Goal: Transaction & Acquisition: Purchase product/service

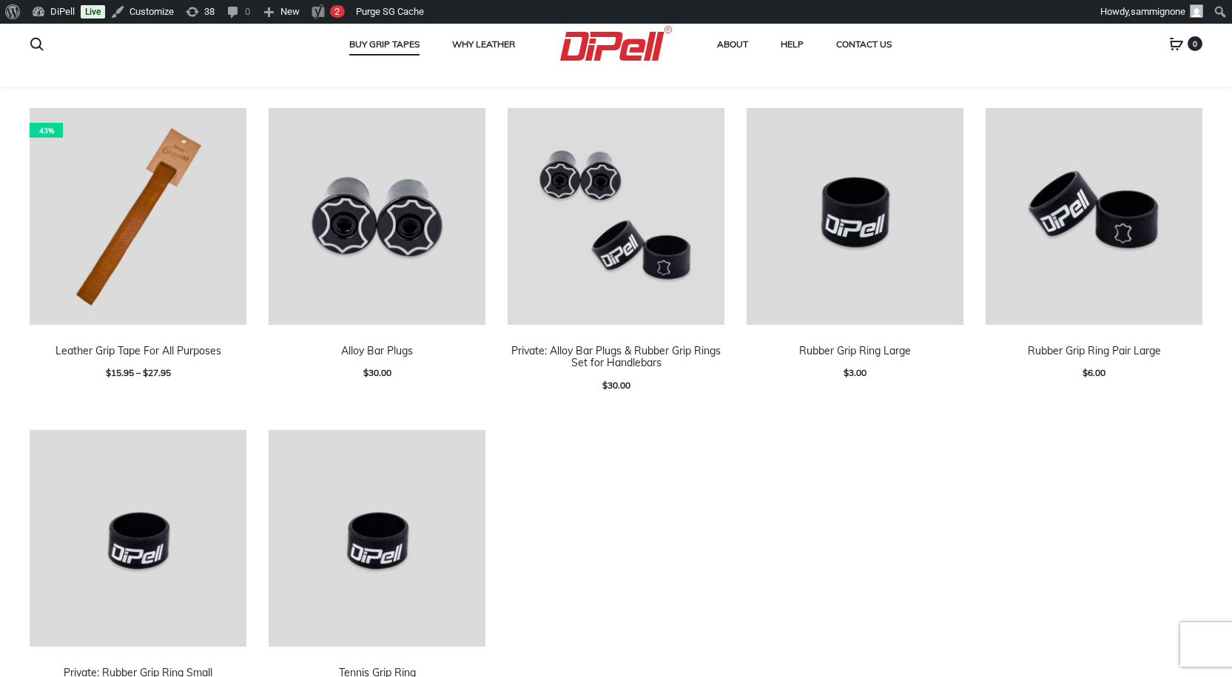
scroll to position [832, 0]
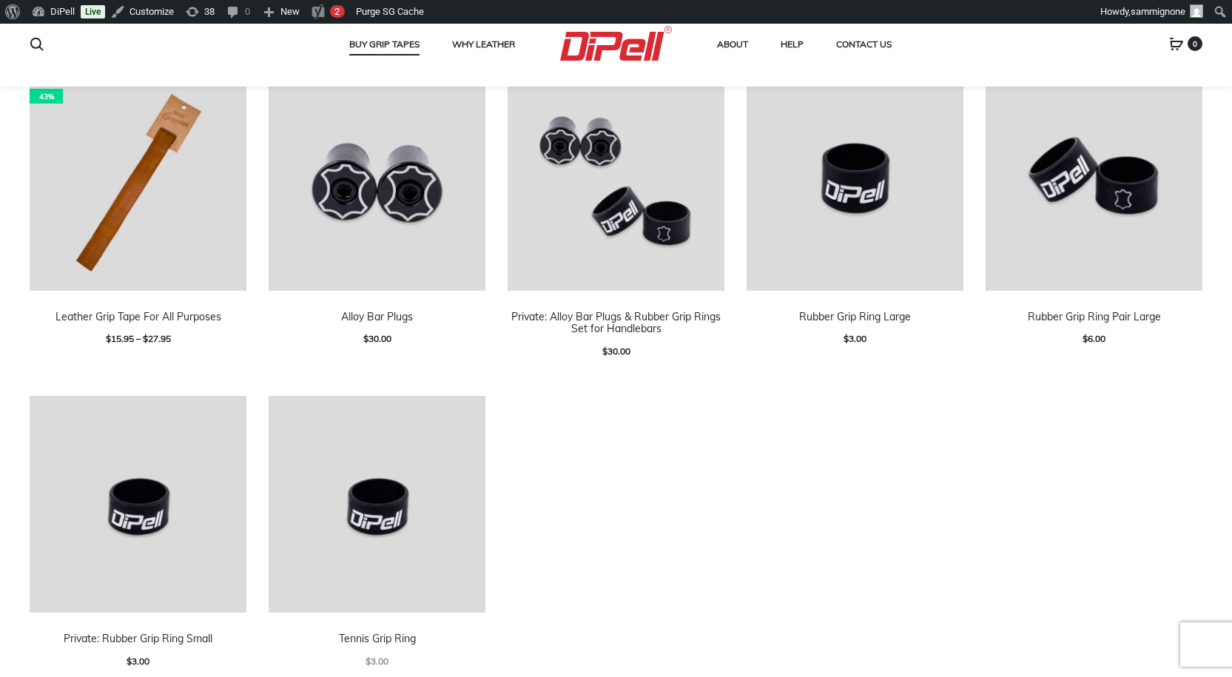
click at [153, 176] on img at bounding box center [138, 182] width 217 height 217
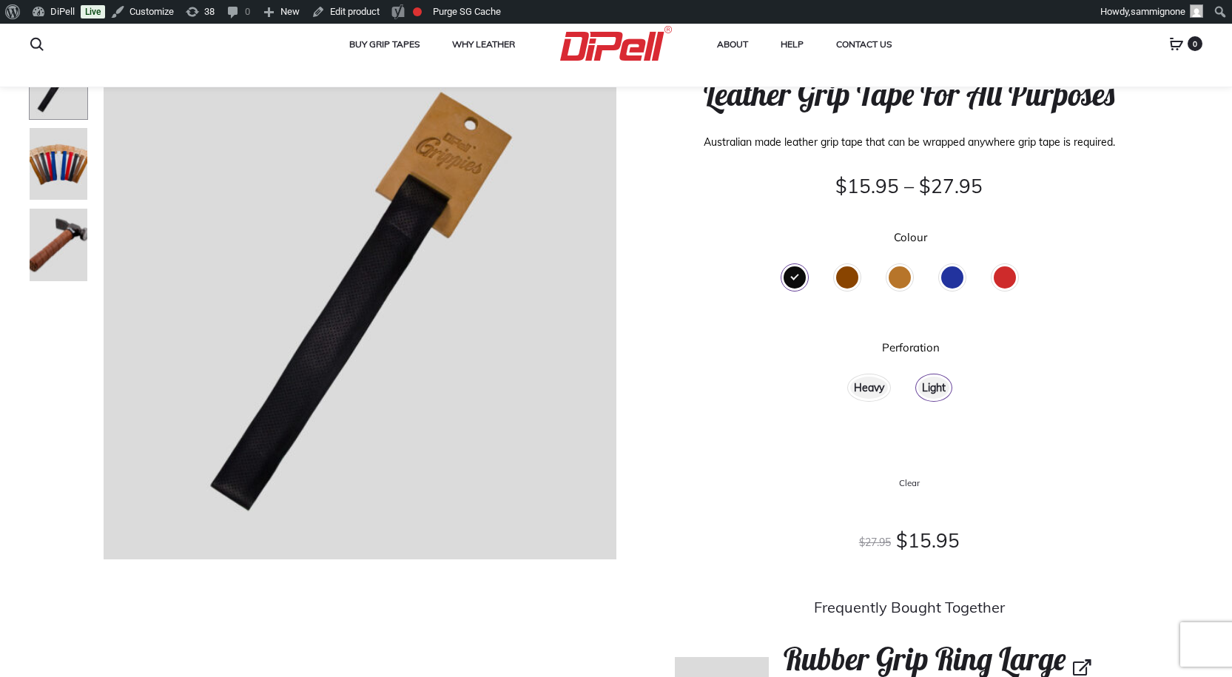
scroll to position [148, 0]
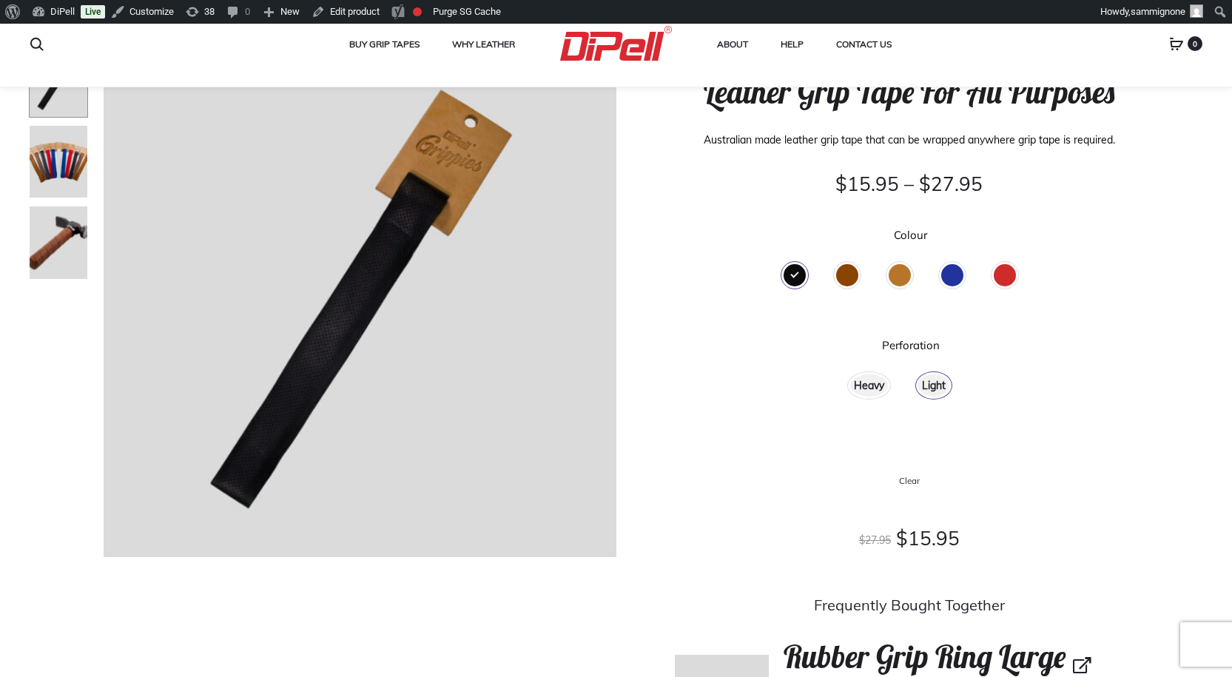
click at [867, 387] on div "Heavy" at bounding box center [869, 385] width 38 height 22
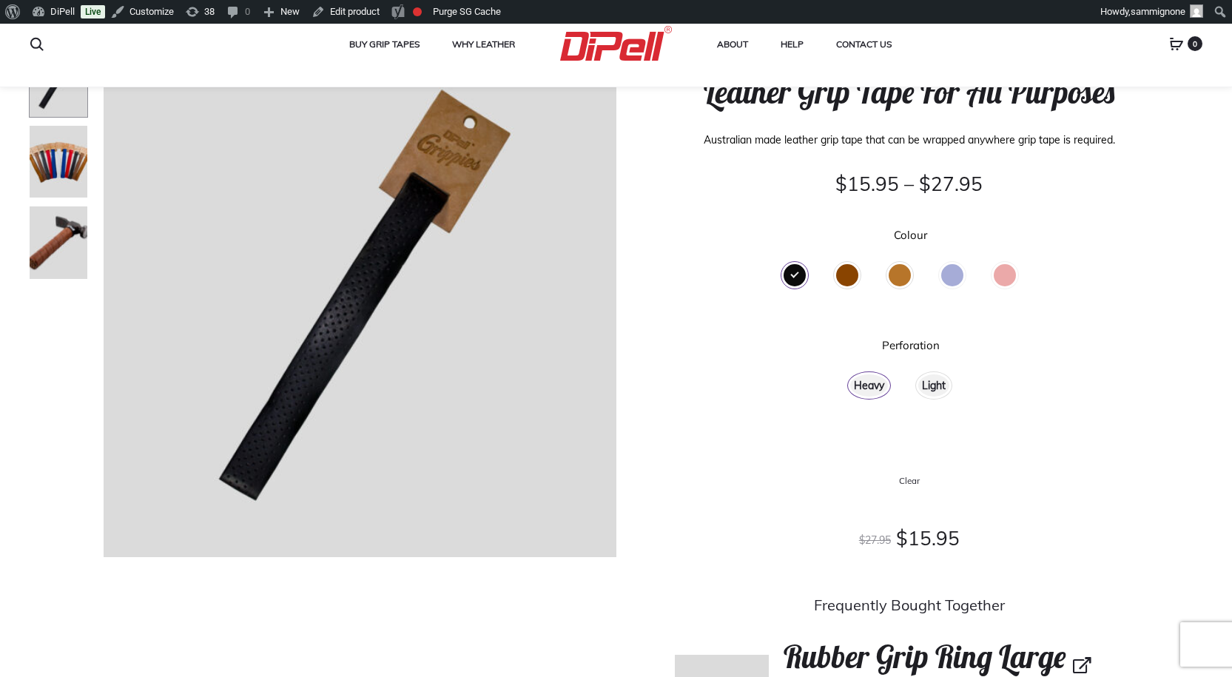
click at [849, 272] on div "Brown" at bounding box center [847, 275] width 22 height 22
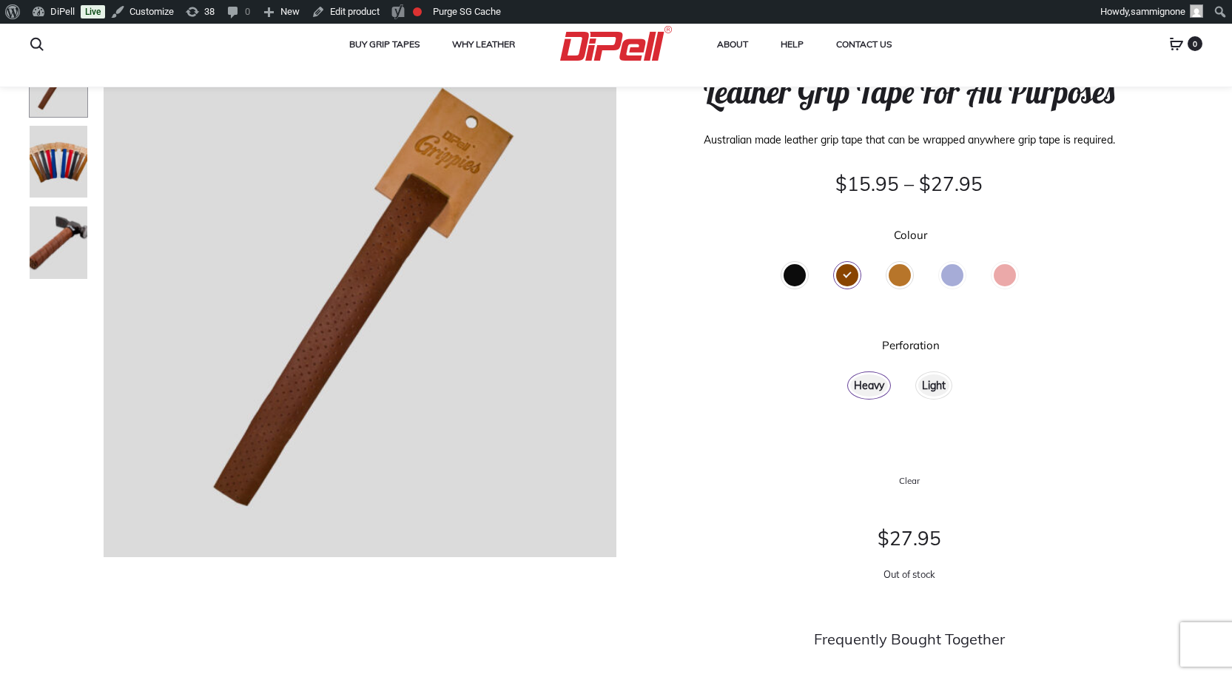
click at [932, 391] on div "Light" at bounding box center [933, 385] width 31 height 22
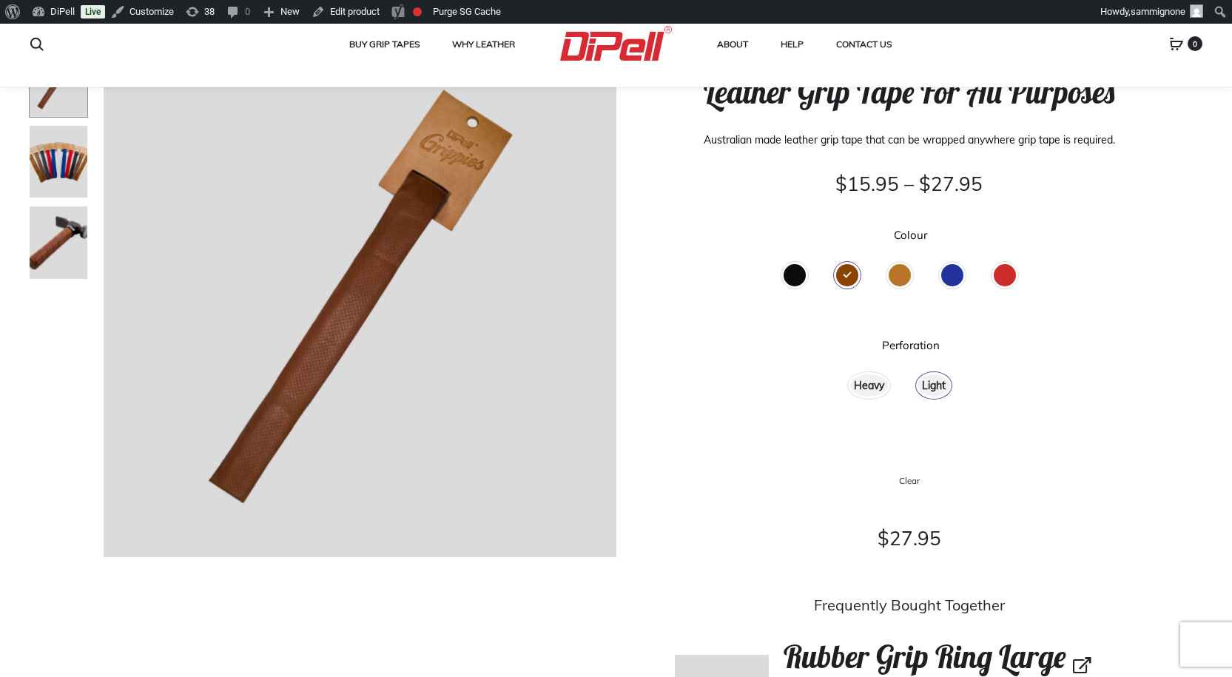
click at [903, 271] on div "Tan" at bounding box center [900, 275] width 22 height 22
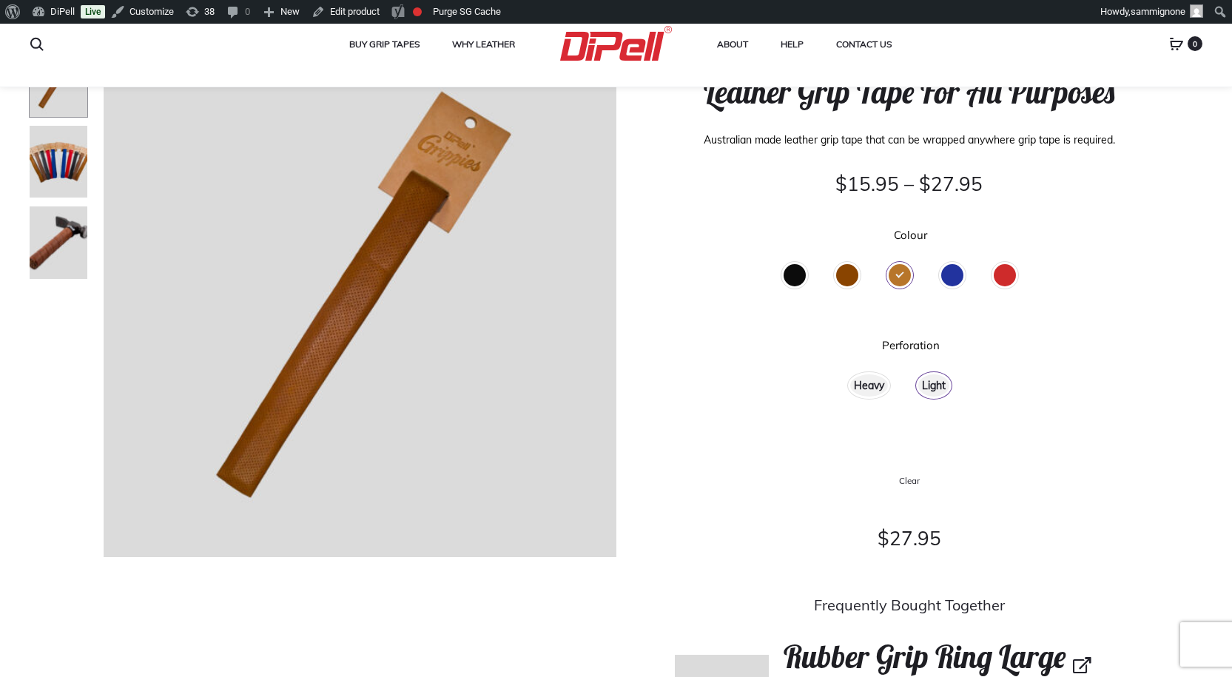
click at [873, 388] on div "Heavy" at bounding box center [869, 385] width 38 height 22
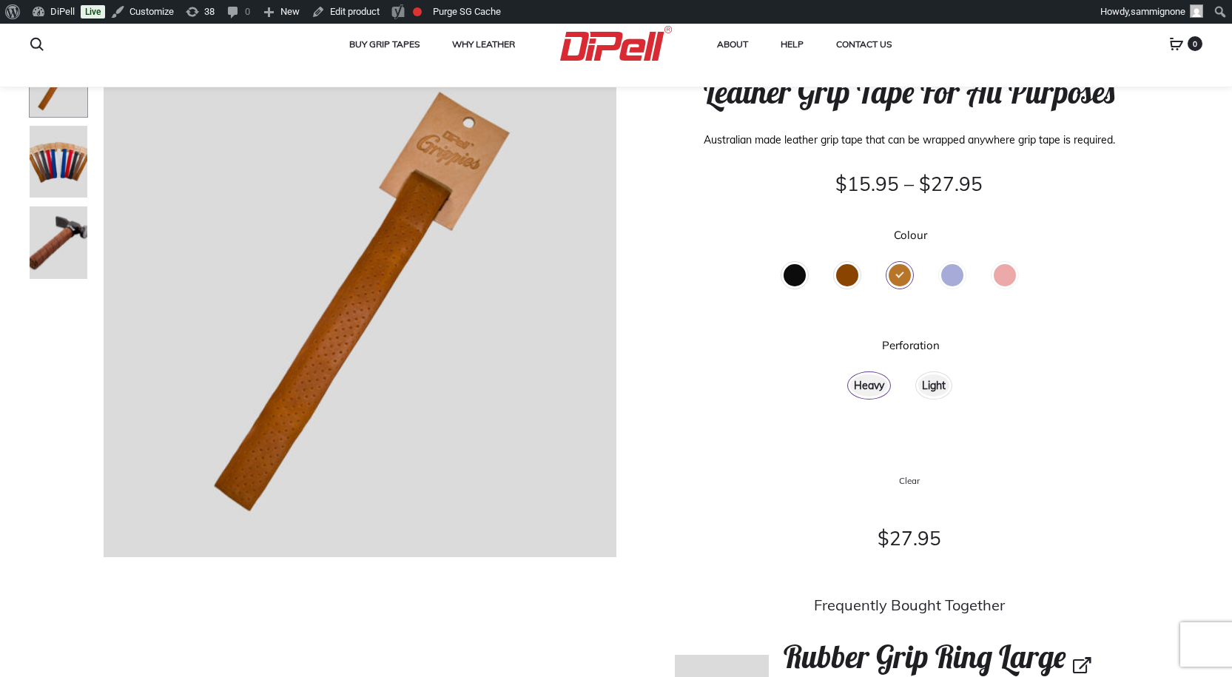
click at [952, 391] on div "Light" at bounding box center [934, 385] width 50 height 40
click at [927, 388] on div "Light" at bounding box center [933, 385] width 31 height 22
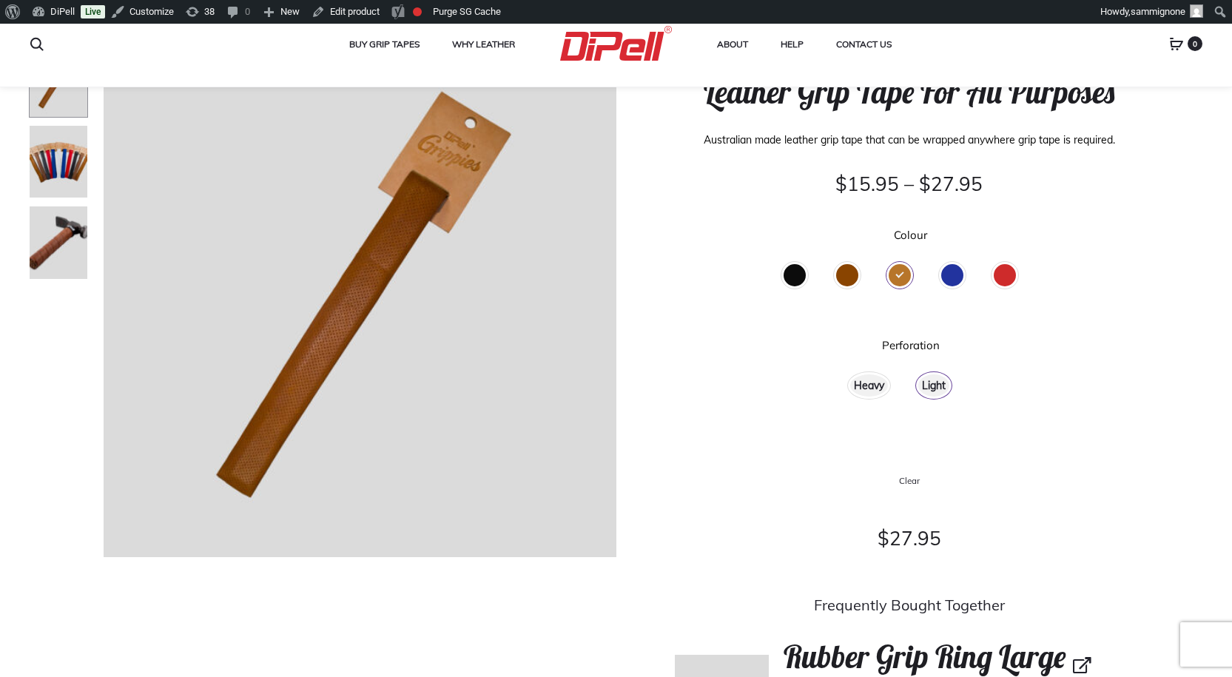
click at [951, 268] on div "Blue" at bounding box center [952, 275] width 22 height 22
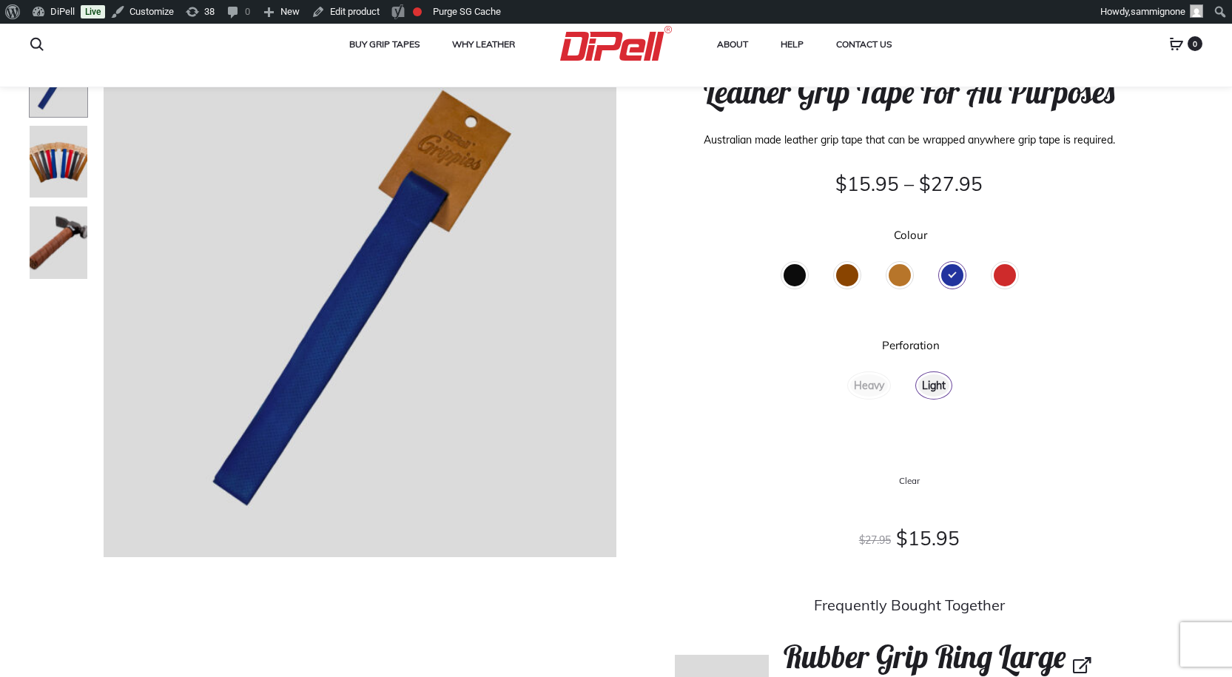
click at [1011, 275] on div "Red" at bounding box center [1005, 275] width 22 height 22
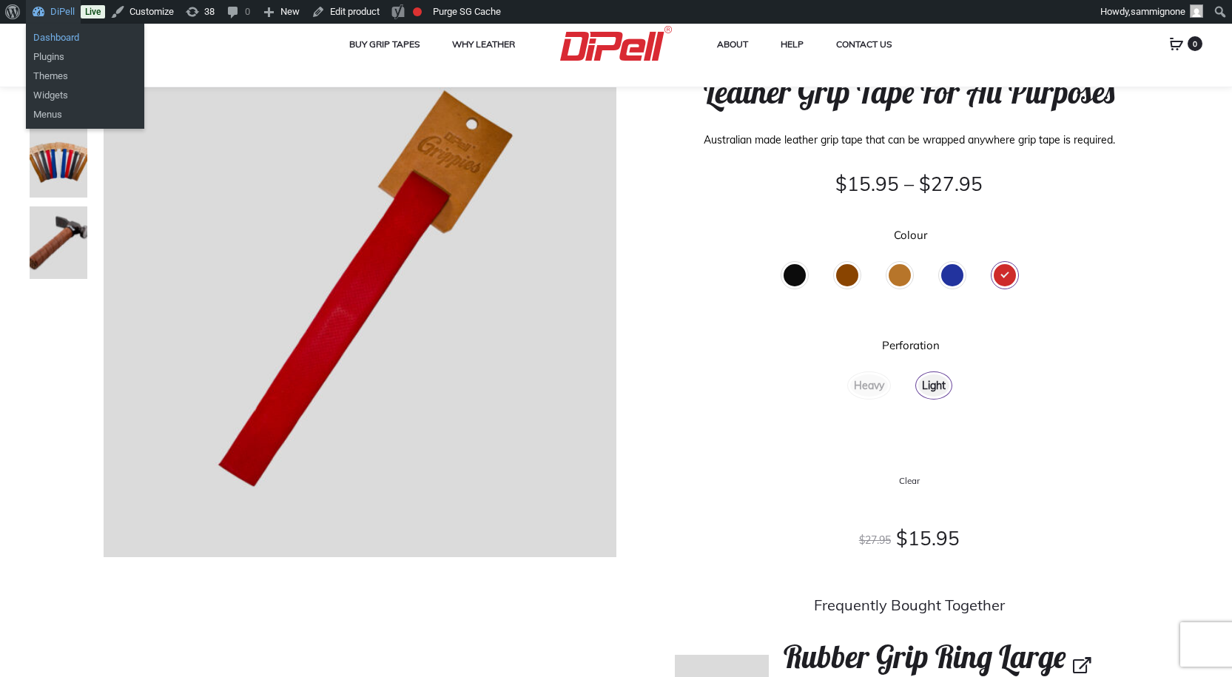
click at [58, 42] on link "Dashboard" at bounding box center [85, 37] width 118 height 19
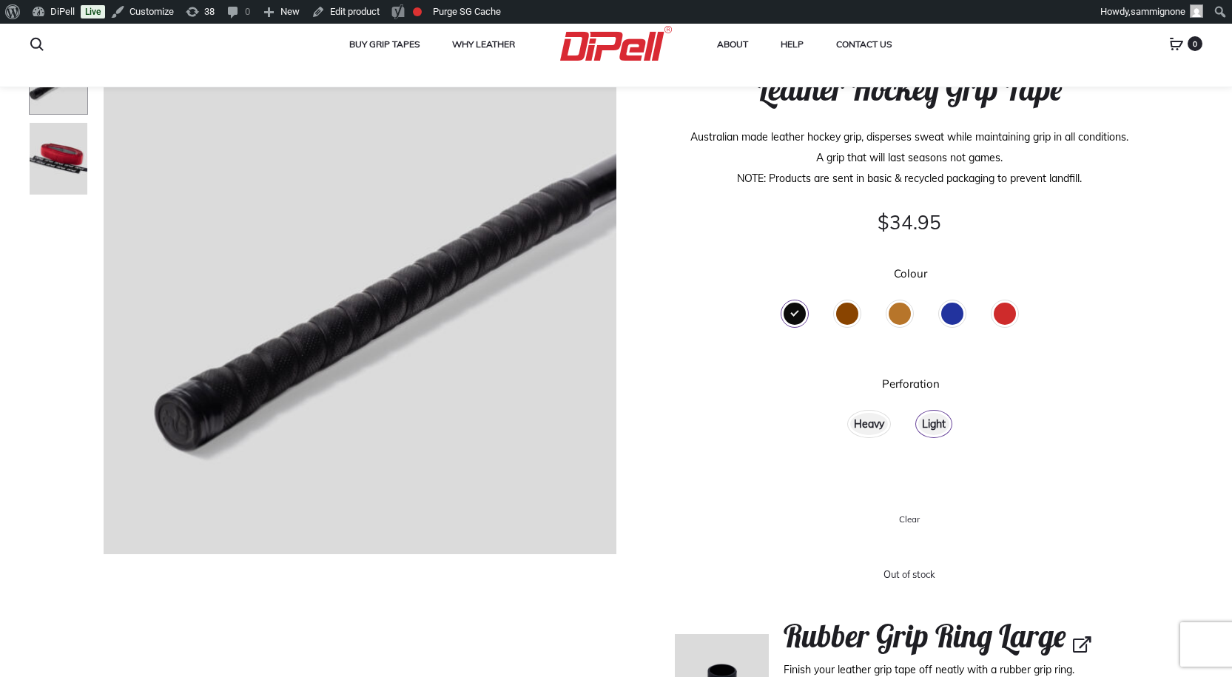
scroll to position [240, 0]
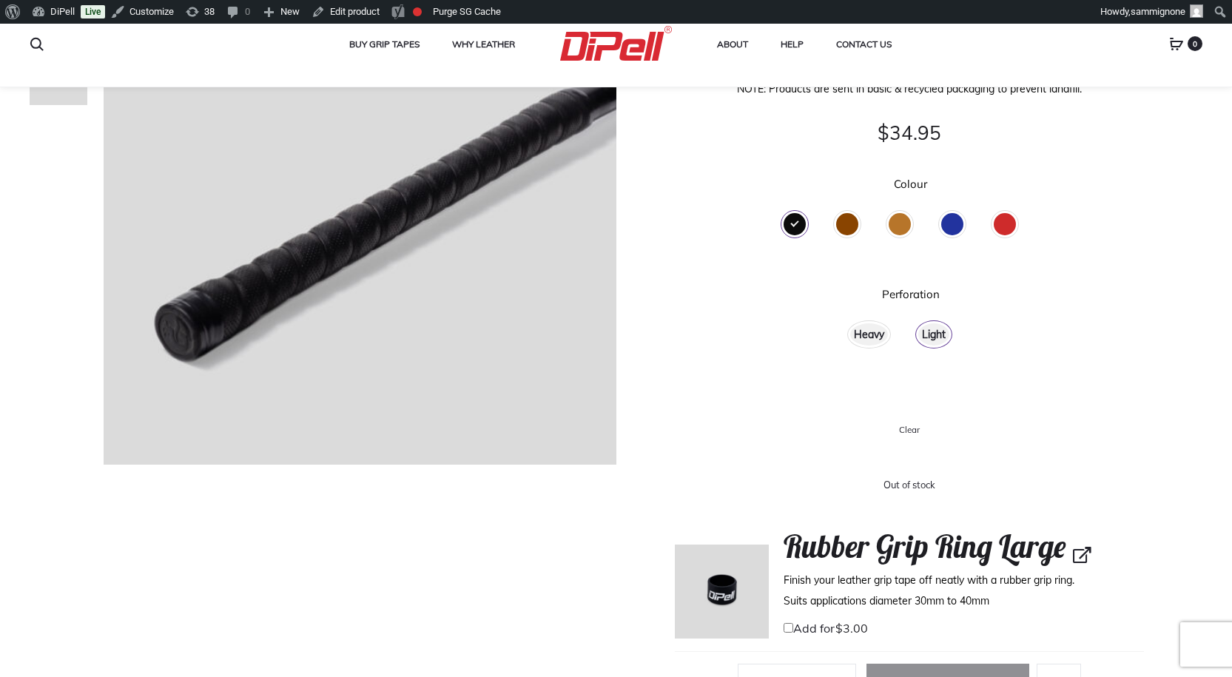
click at [848, 219] on div "Brown" at bounding box center [847, 224] width 22 height 22
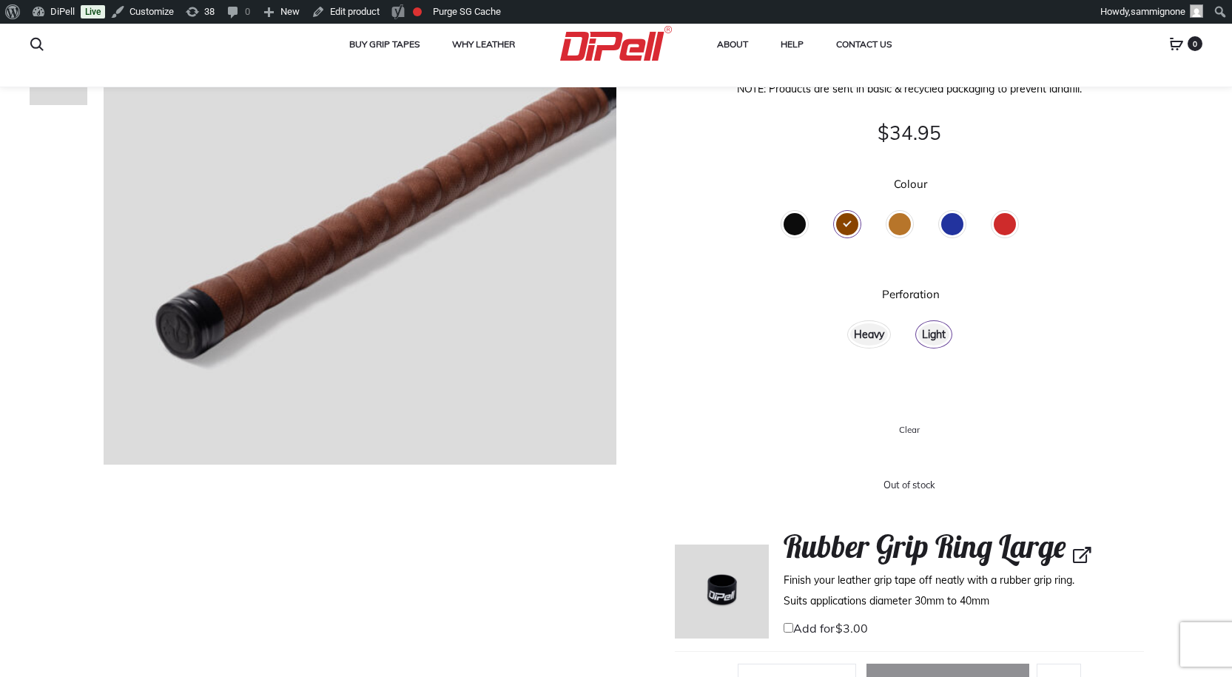
click at [902, 227] on div "Tan" at bounding box center [900, 224] width 22 height 22
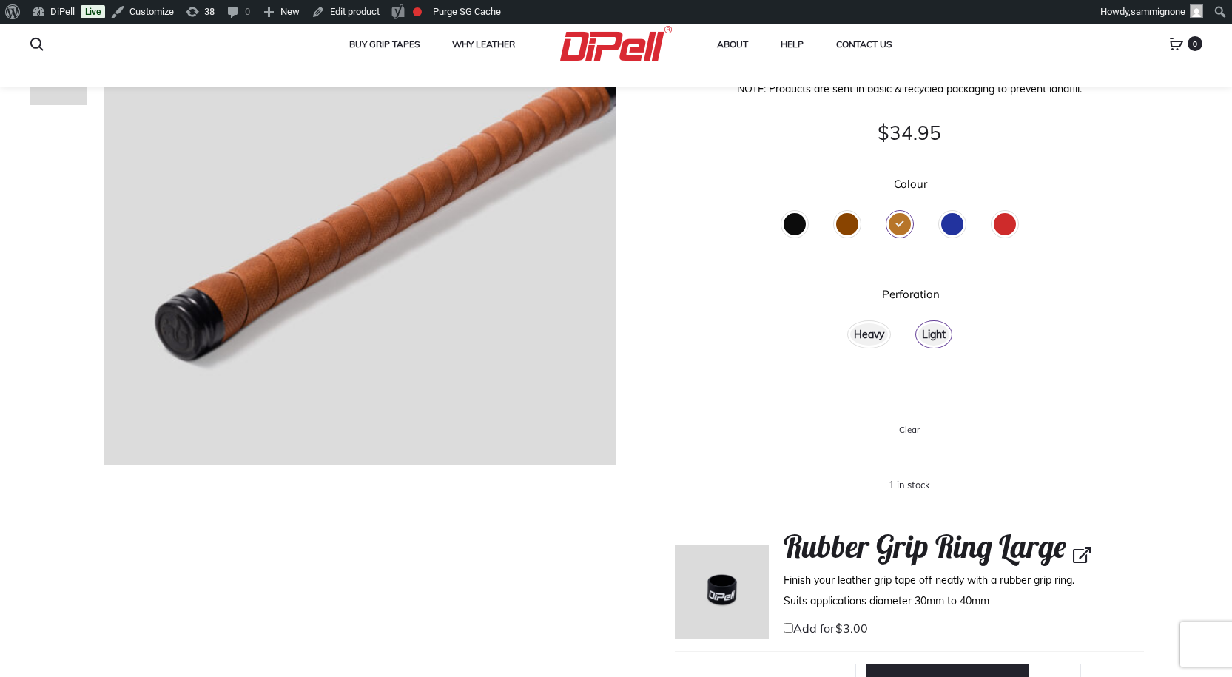
click at [957, 224] on div "Blue" at bounding box center [952, 224] width 22 height 22
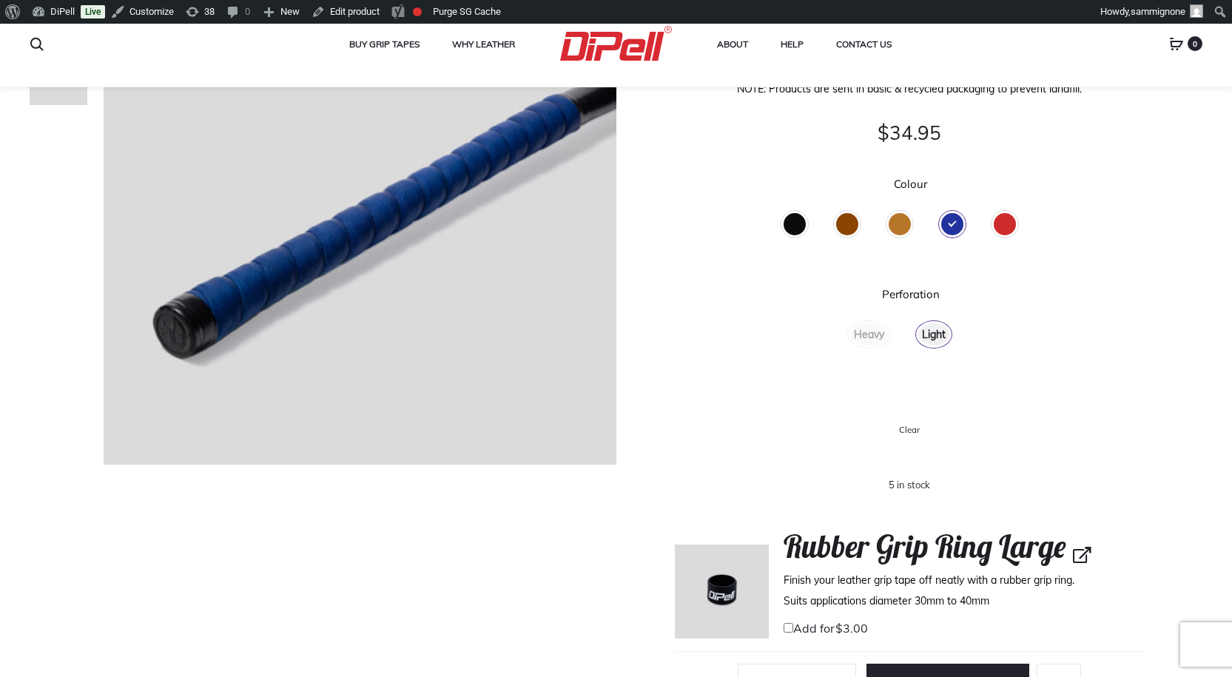
click at [1011, 220] on div "Red" at bounding box center [1005, 224] width 22 height 22
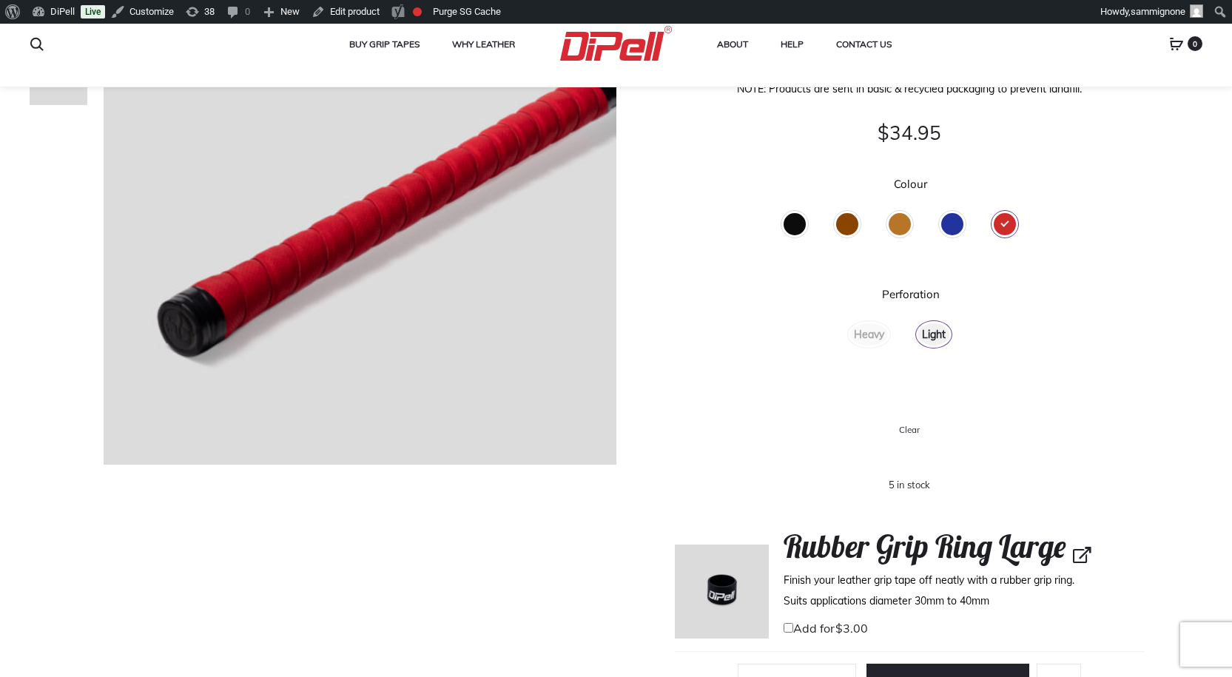
click at [872, 336] on div "Heavy" at bounding box center [869, 334] width 38 height 22
click at [946, 333] on div "Light" at bounding box center [933, 334] width 31 height 22
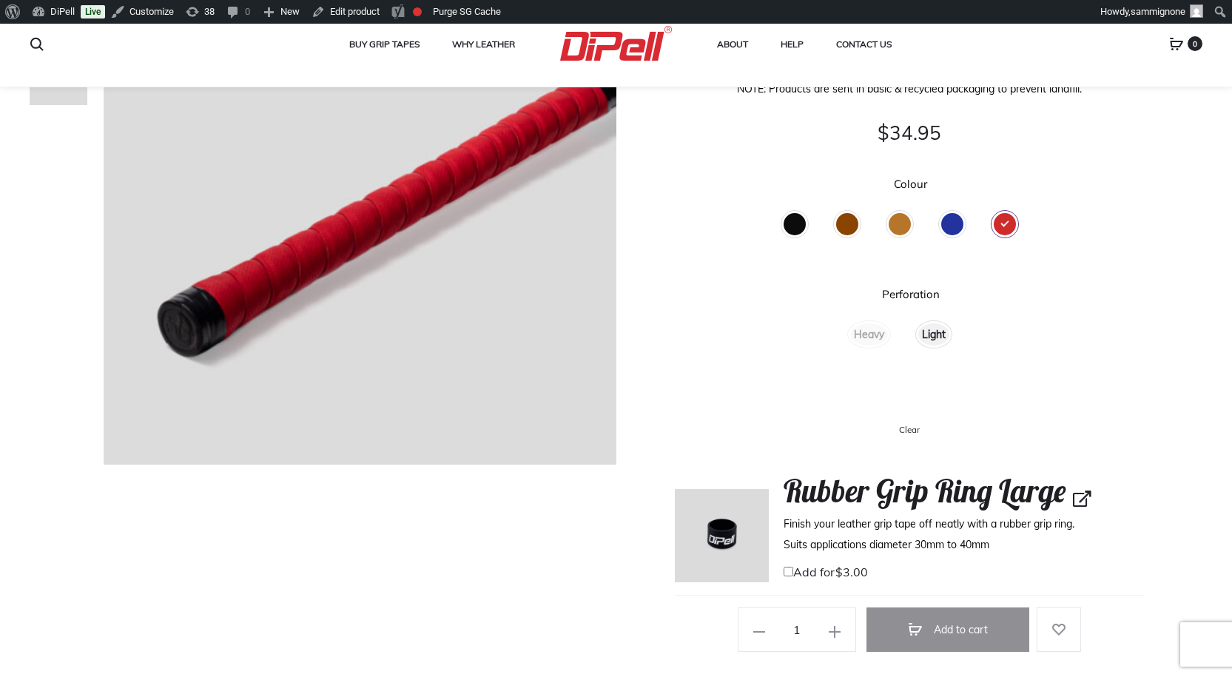
click at [937, 338] on div "Light" at bounding box center [933, 334] width 31 height 22
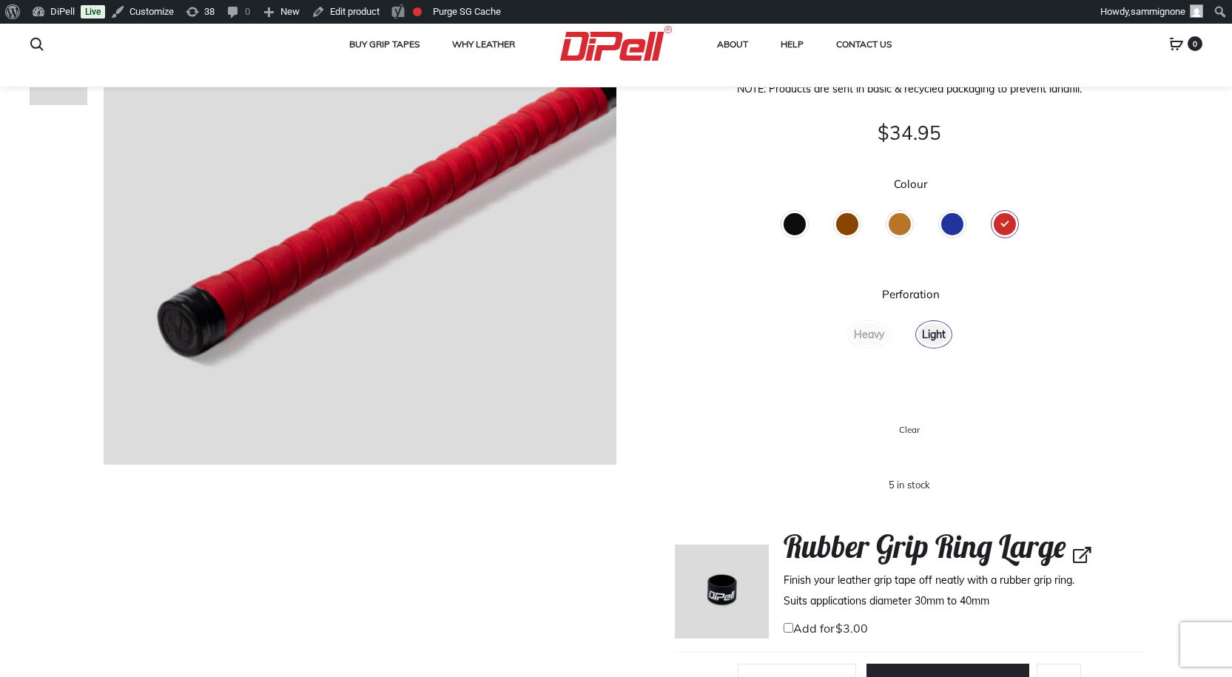
click at [937, 338] on div "Light" at bounding box center [933, 334] width 31 height 22
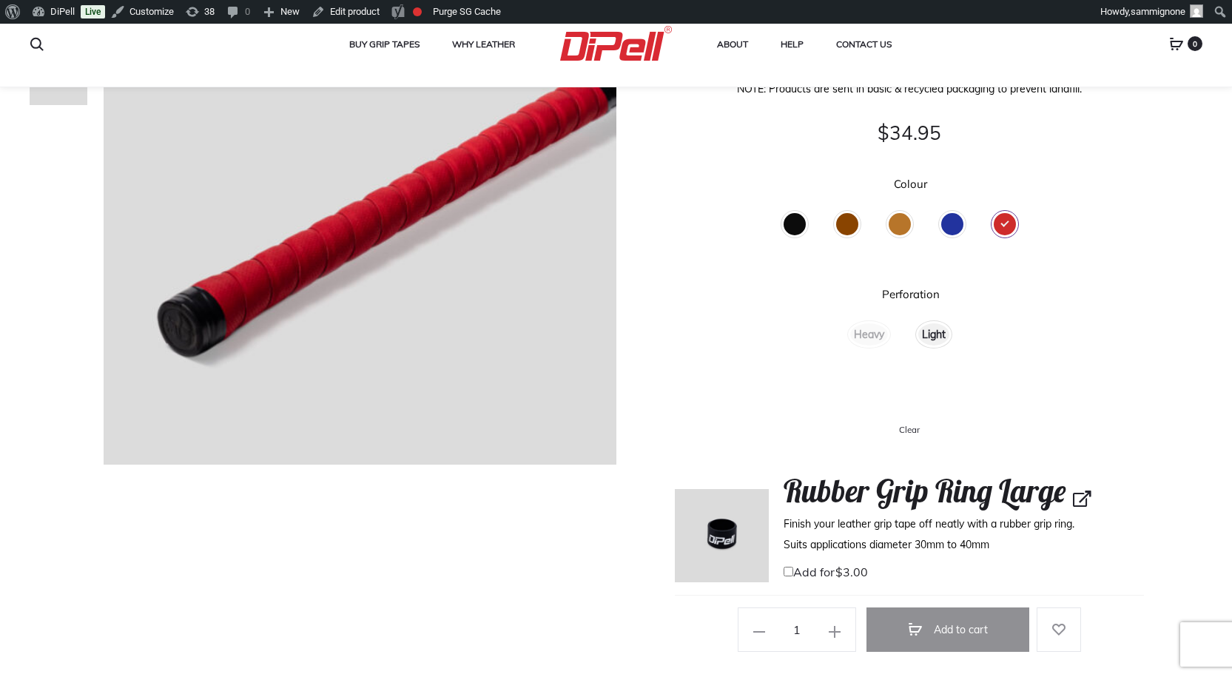
click at [958, 221] on div "Blue" at bounding box center [952, 224] width 22 height 22
click at [934, 337] on div "Light" at bounding box center [933, 334] width 31 height 22
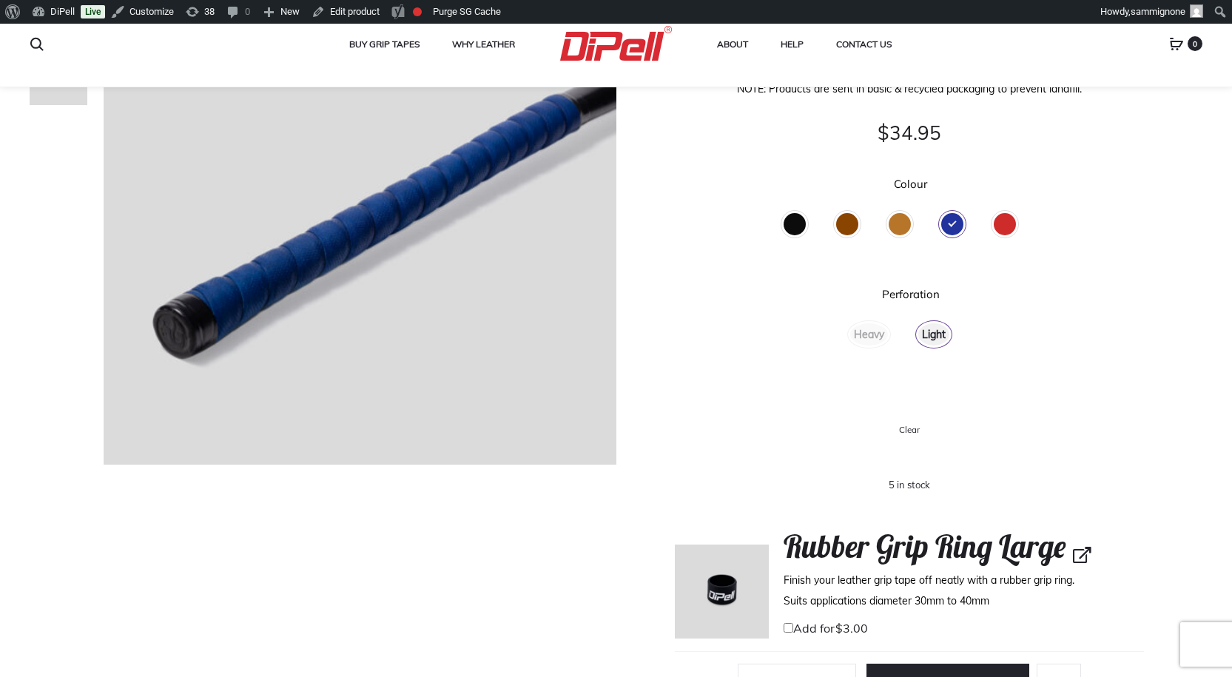
click at [900, 222] on div "Tan" at bounding box center [900, 224] width 22 height 22
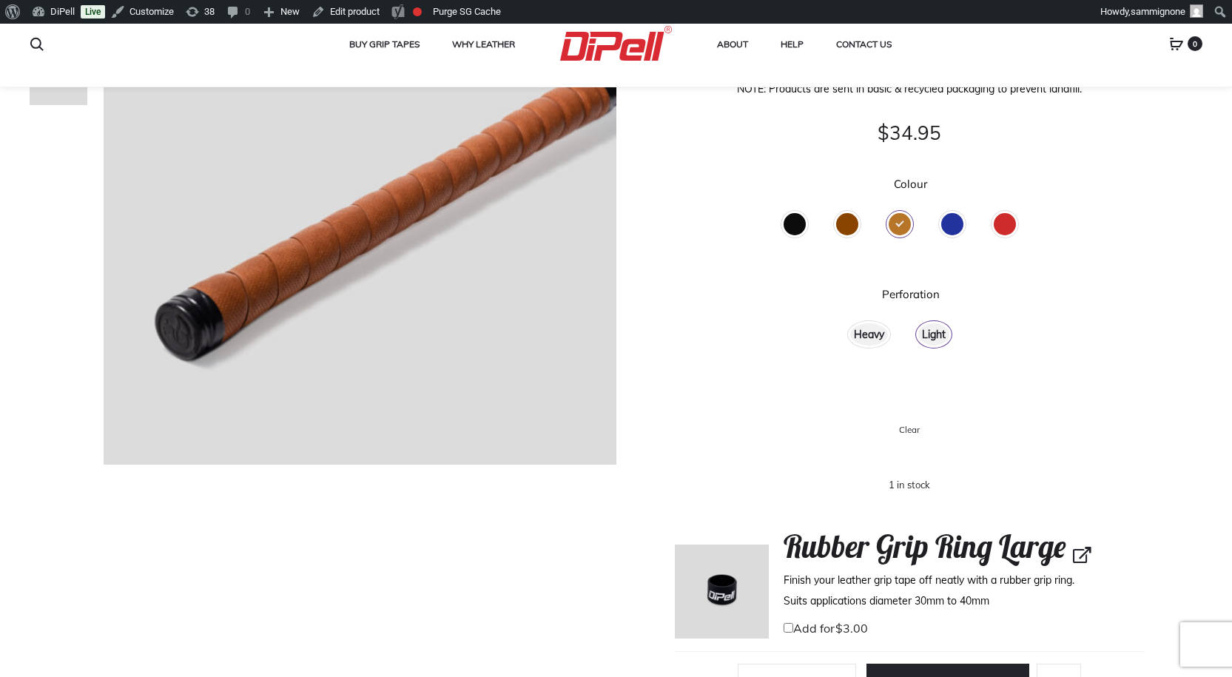
click at [860, 343] on div "Heavy" at bounding box center [869, 334] width 38 height 22
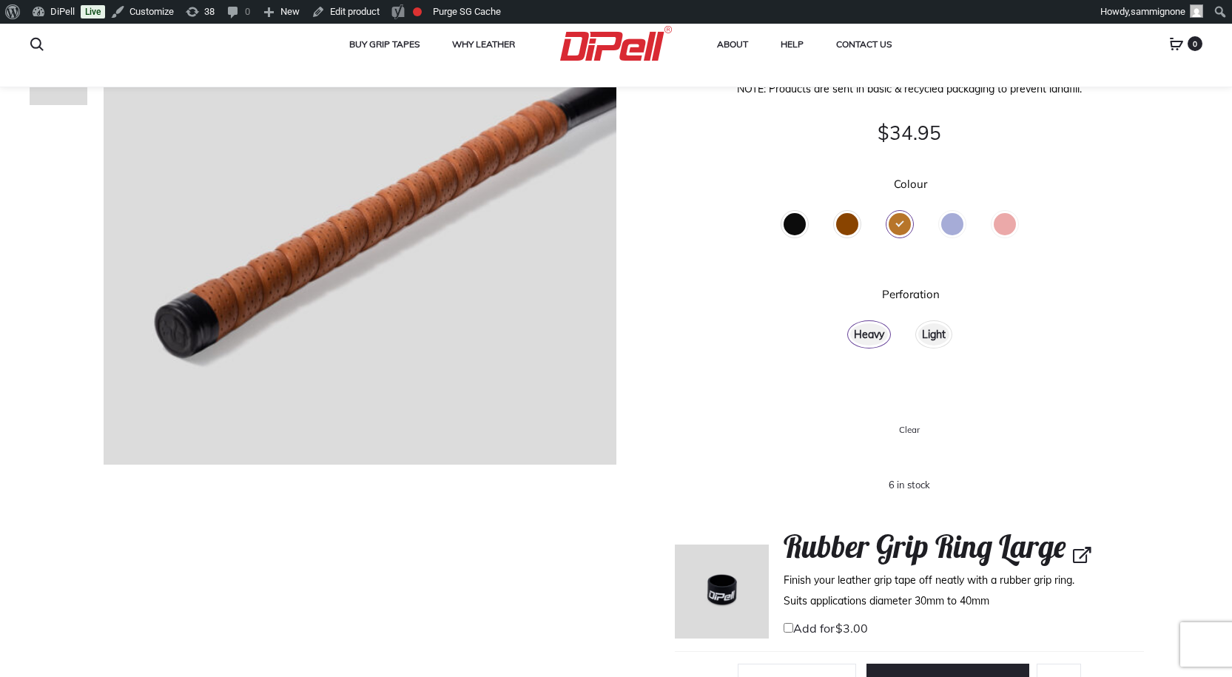
click at [854, 223] on div "Brown" at bounding box center [847, 224] width 22 height 22
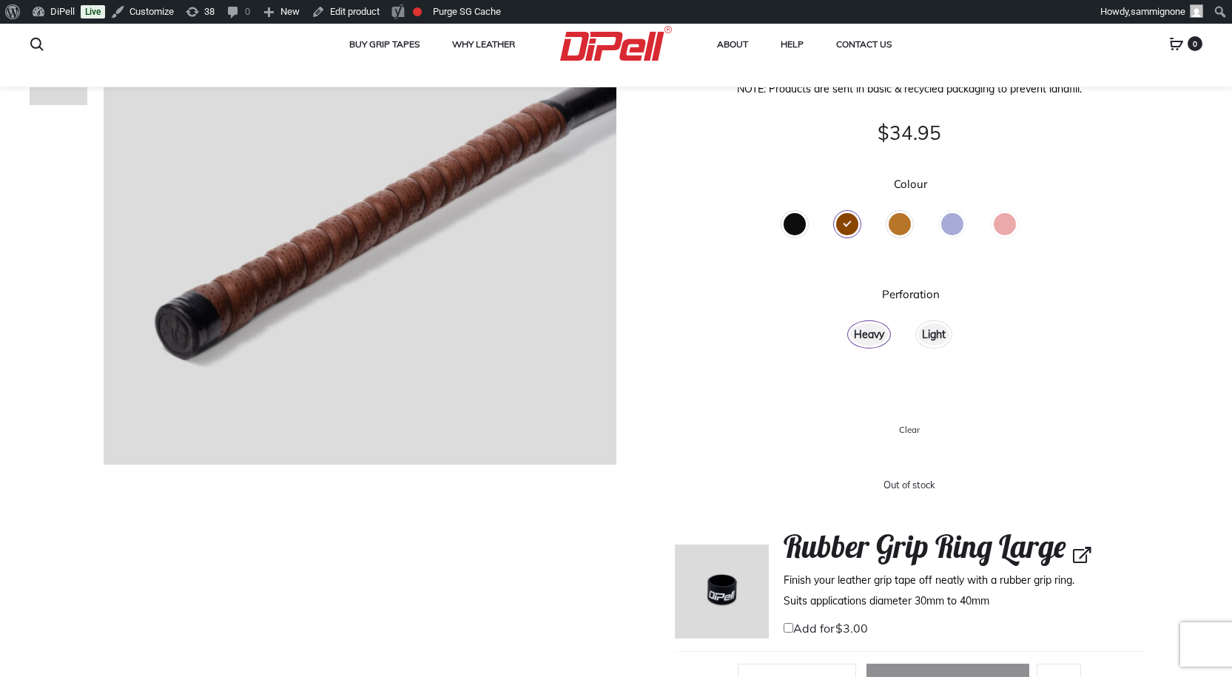
click at [800, 227] on div "Black" at bounding box center [795, 224] width 22 height 22
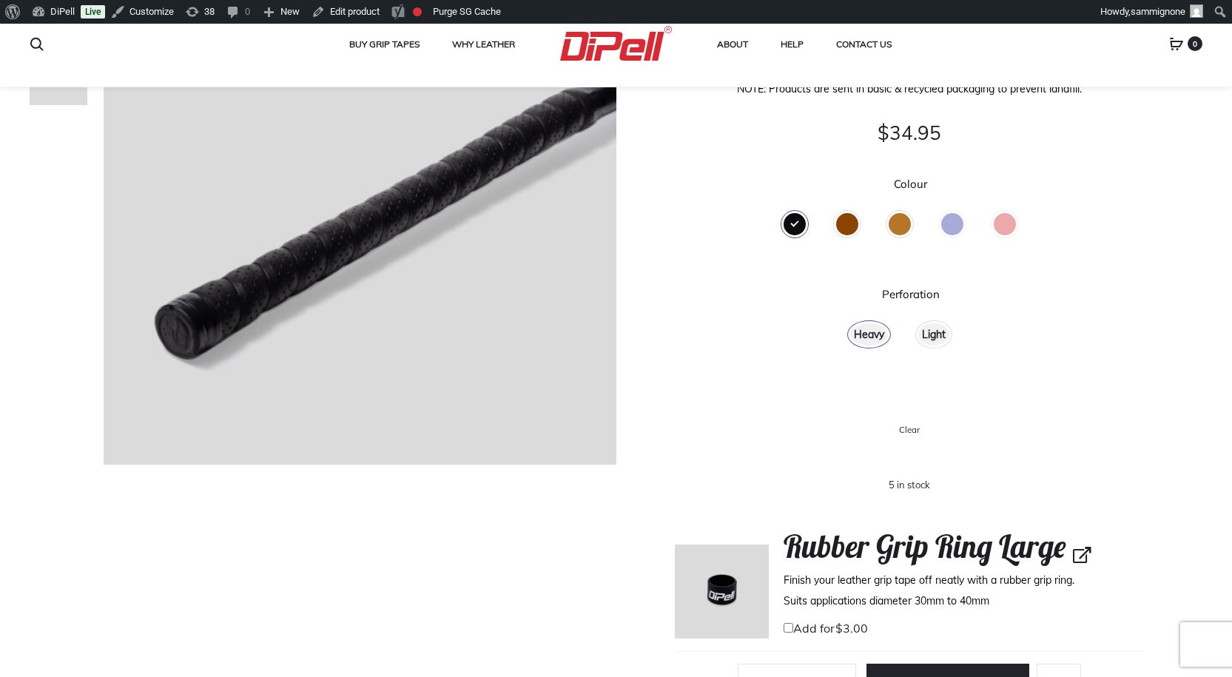
click at [864, 217] on div "Brown" at bounding box center [846, 224] width 41 height 40
click at [911, 218] on div "Tan" at bounding box center [900, 224] width 22 height 22
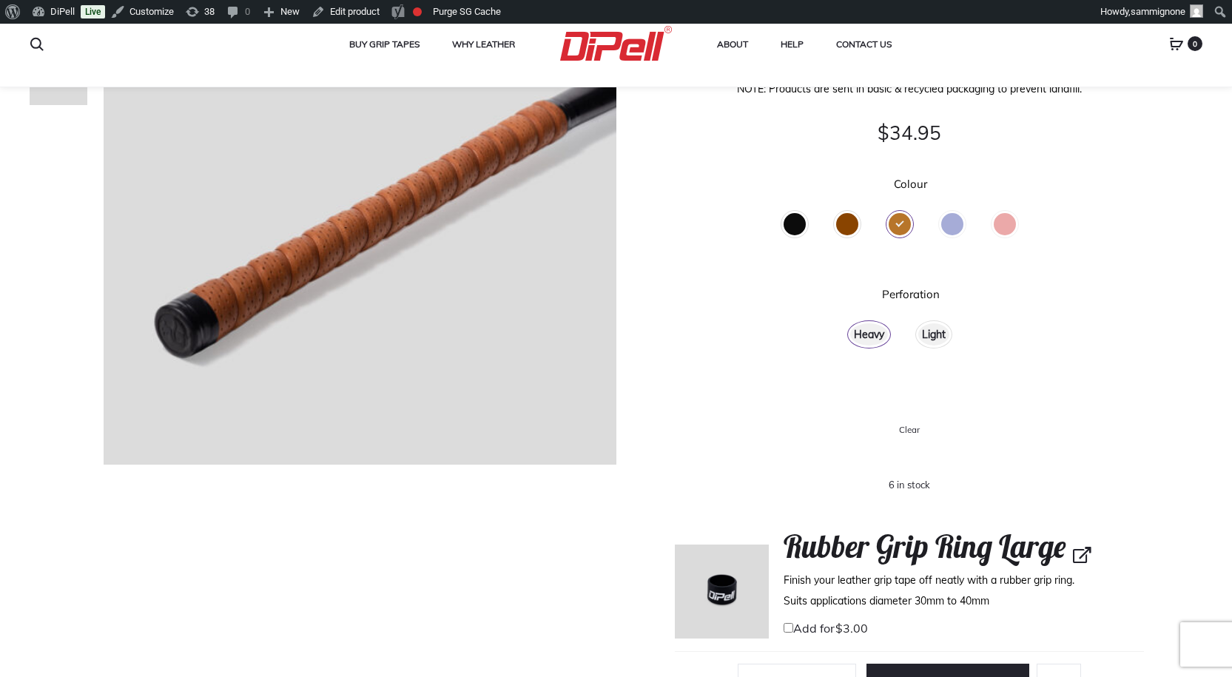
click at [858, 223] on div "Brown" at bounding box center [847, 224] width 22 height 22
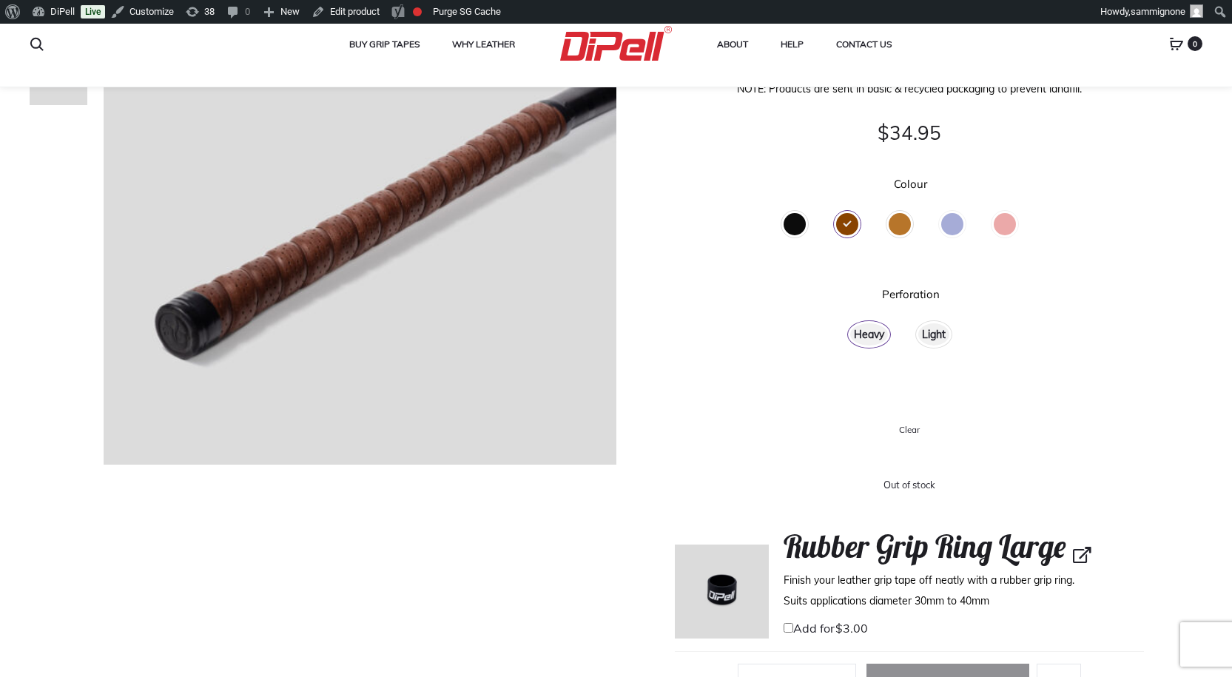
click at [937, 330] on div "Light" at bounding box center [933, 334] width 31 height 22
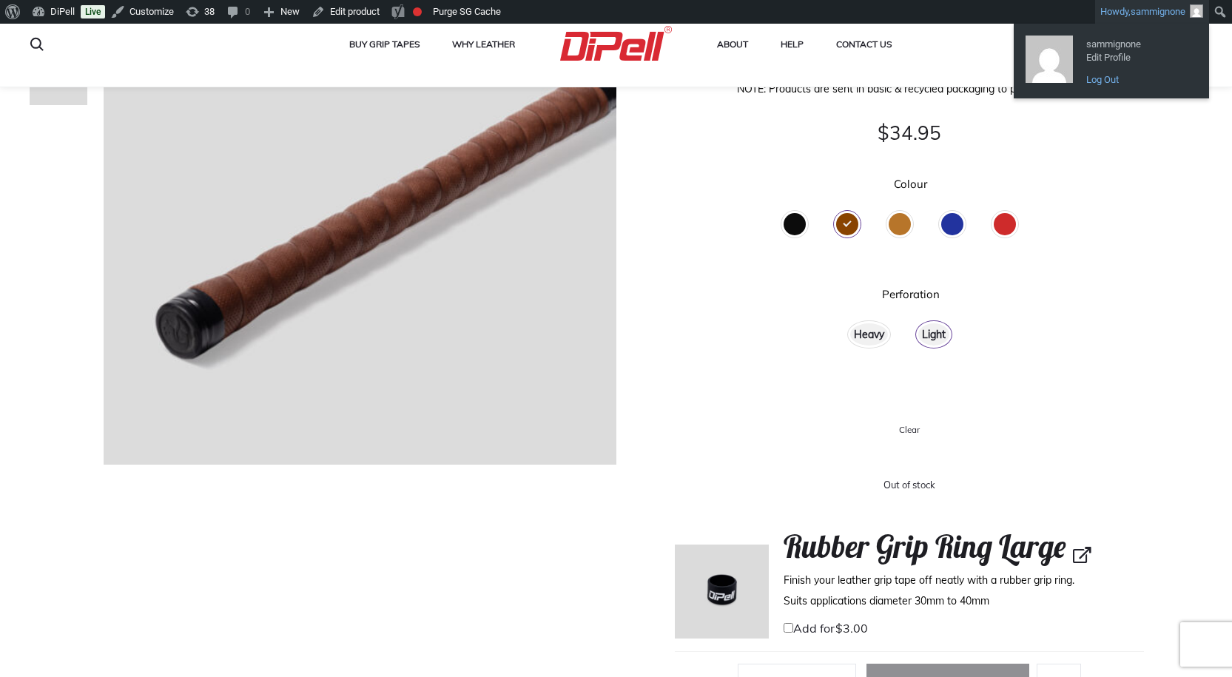
click at [1109, 82] on link "Log Out" at bounding box center [1138, 79] width 118 height 19
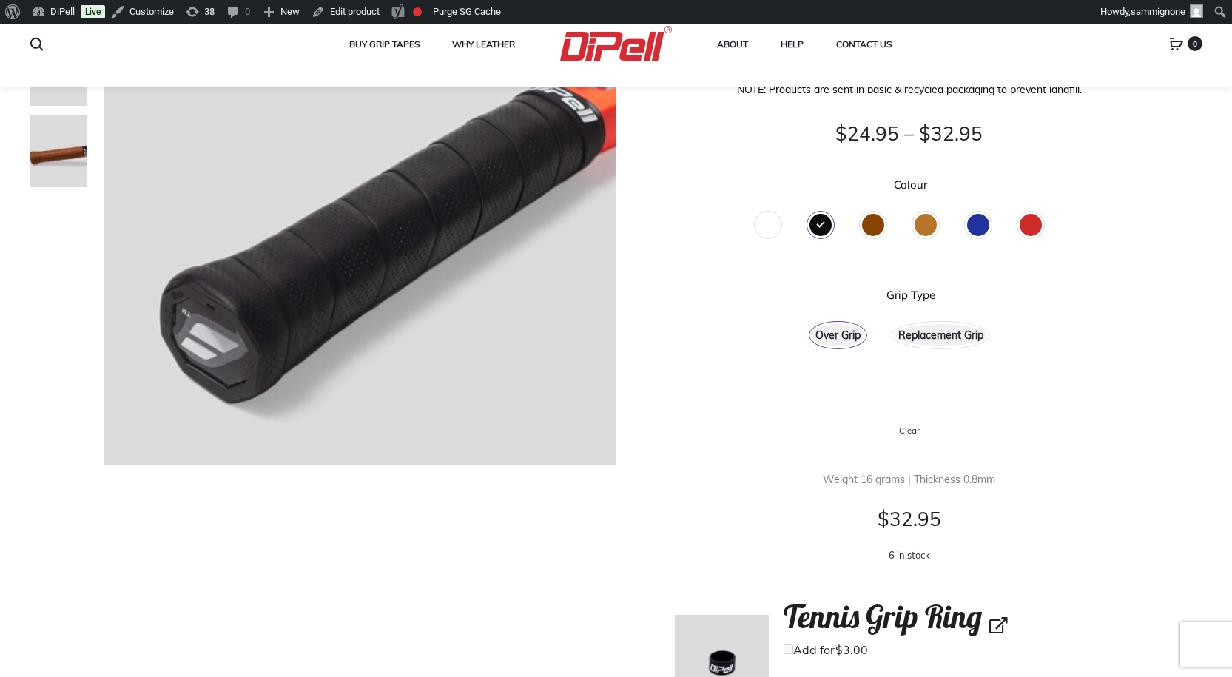
scroll to position [203, 0]
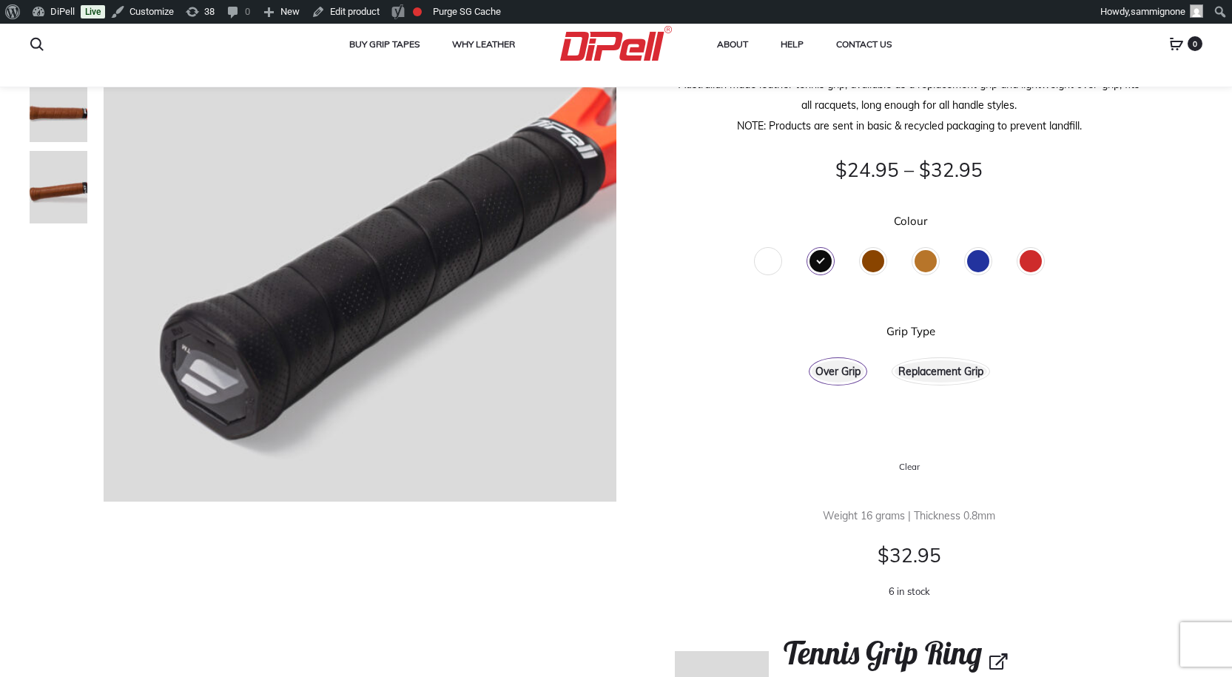
click at [967, 263] on div "Blue" at bounding box center [978, 261] width 22 height 22
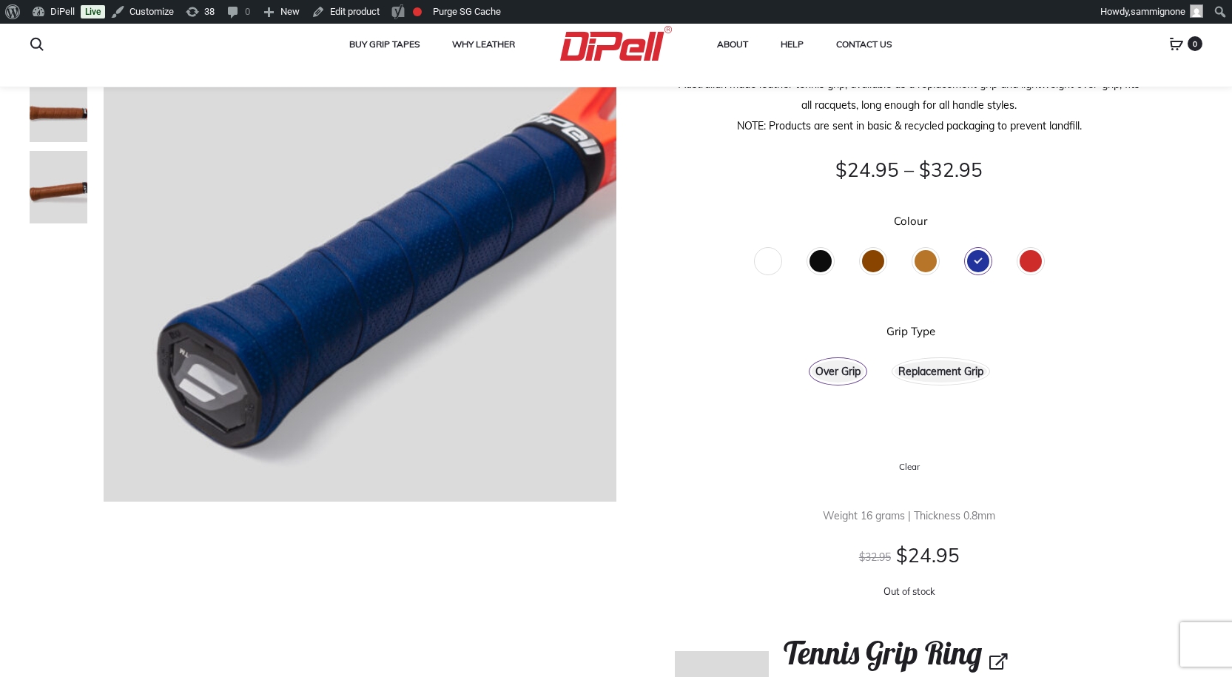
click at [1033, 259] on div "Red" at bounding box center [1031, 261] width 22 height 22
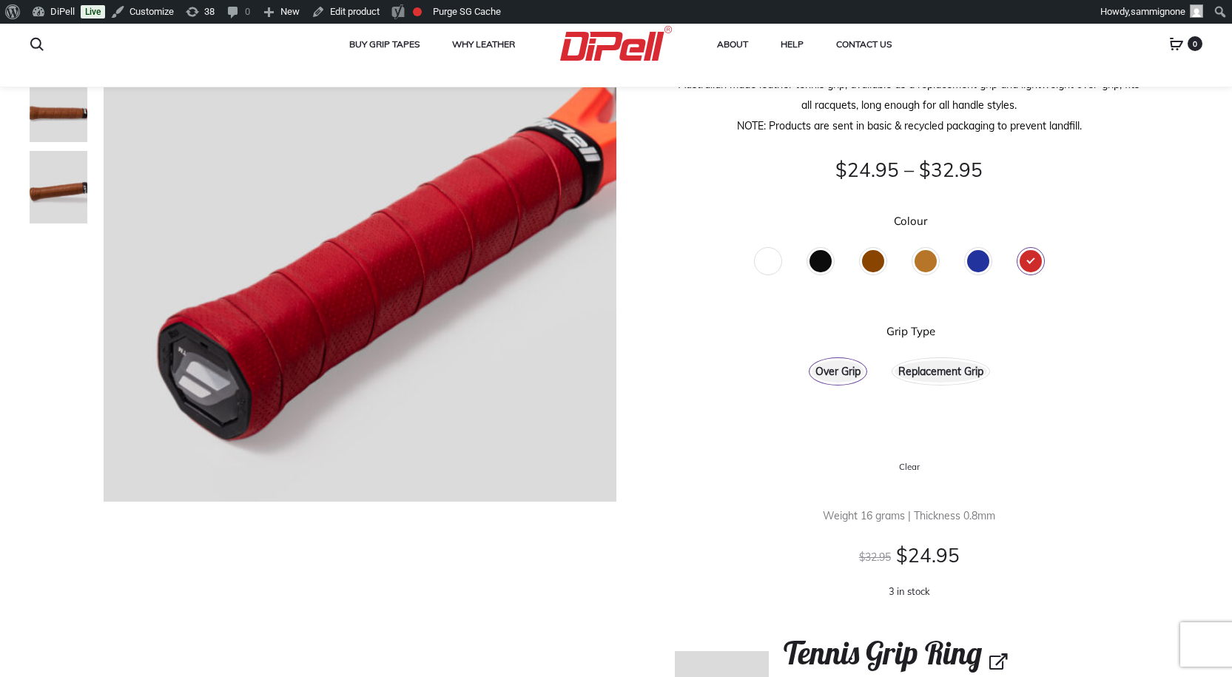
click at [941, 381] on div "Replacement Grip" at bounding box center [940, 371] width 92 height 22
click at [835, 376] on div "Over Grip" at bounding box center [838, 371] width 53 height 22
click at [952, 370] on div "Replacement Grip" at bounding box center [940, 371] width 92 height 22
click at [973, 263] on div "Blue" at bounding box center [978, 261] width 22 height 22
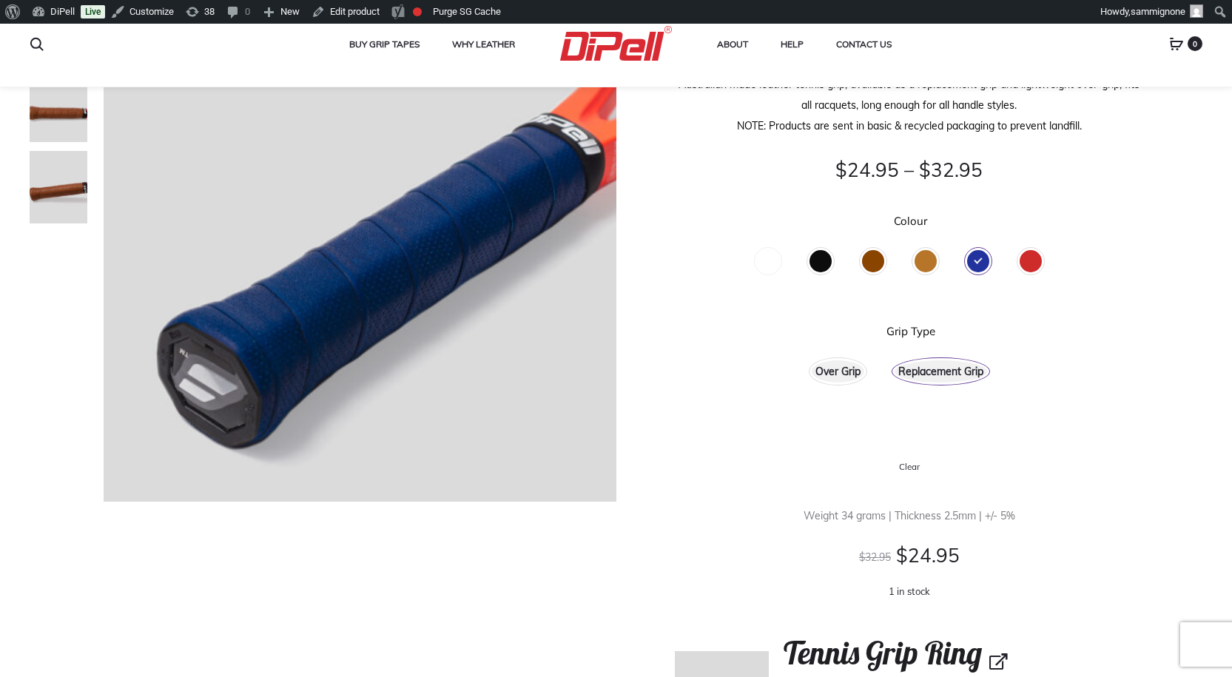
click at [817, 370] on div "Over Grip" at bounding box center [838, 371] width 53 height 22
click at [761, 270] on div "White" at bounding box center [768, 261] width 22 height 22
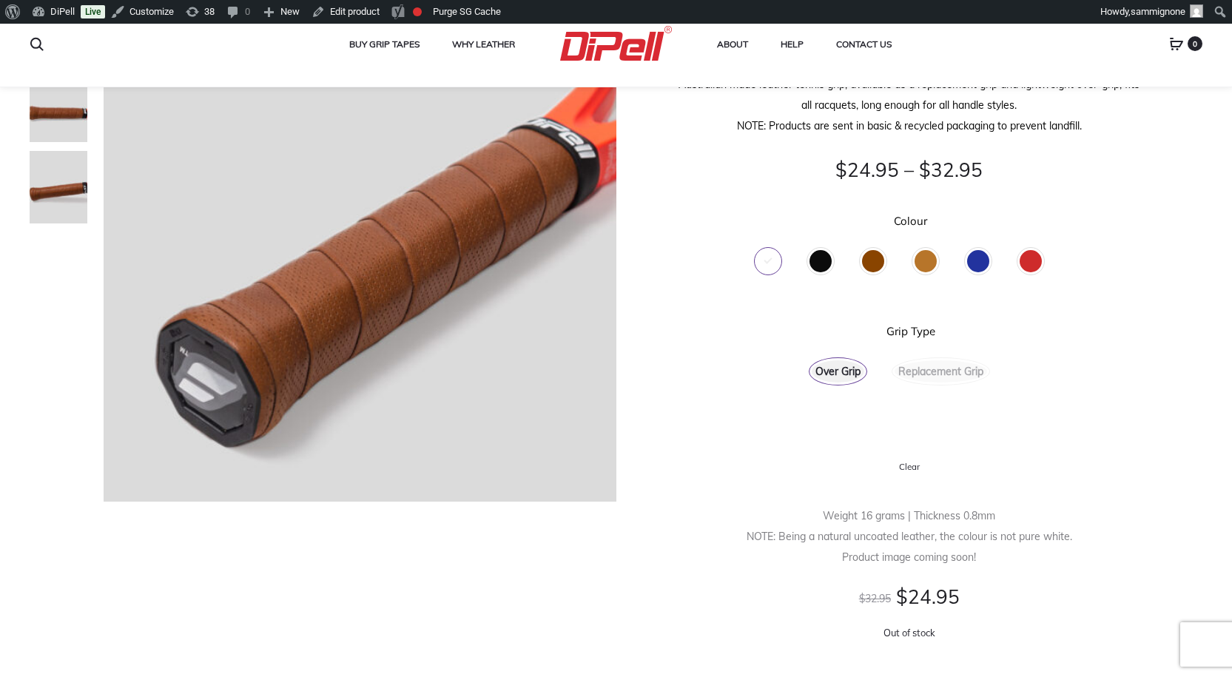
click at [819, 263] on div "Black" at bounding box center [820, 261] width 22 height 22
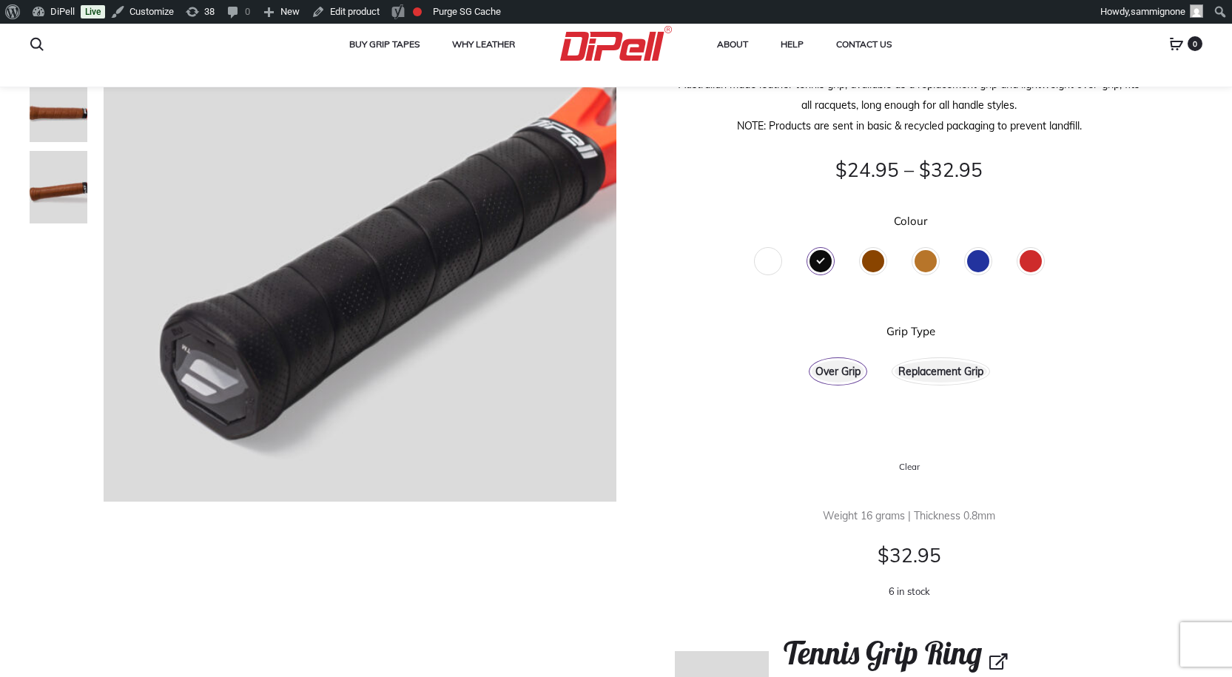
click at [769, 272] on div "White" at bounding box center [768, 261] width 22 height 22
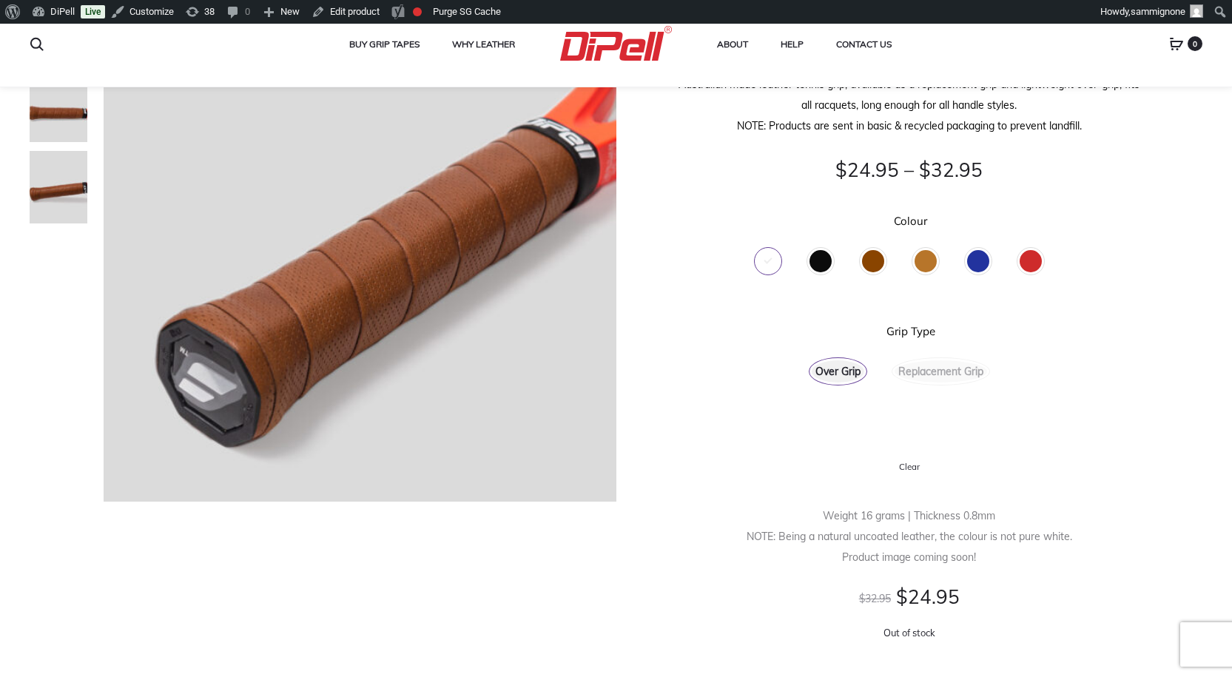
click at [769, 263] on div "White" at bounding box center [768, 261] width 22 height 22
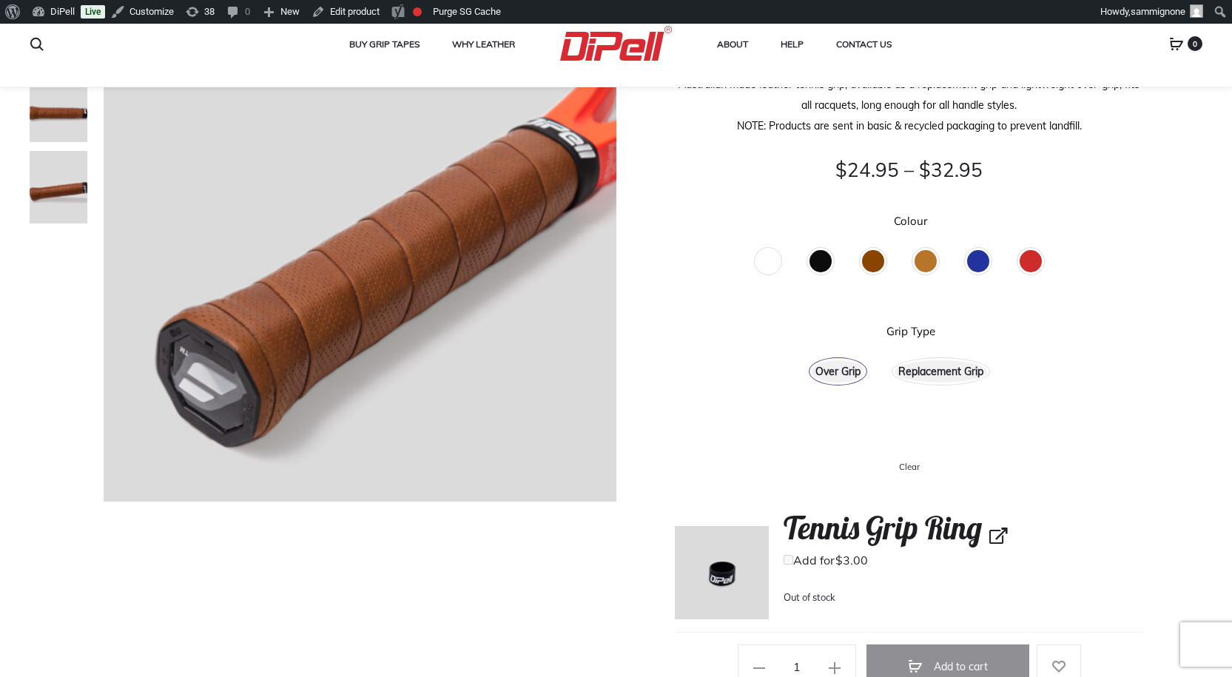
click at [828, 263] on div "Black" at bounding box center [820, 261] width 22 height 22
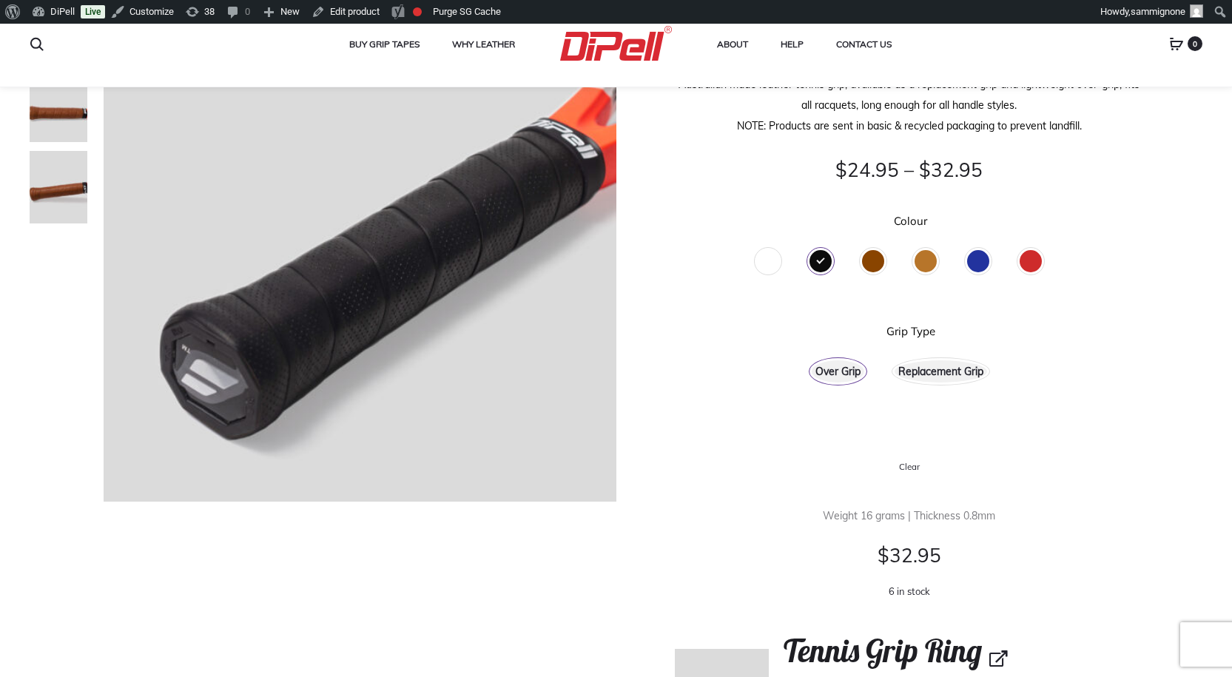
click at [771, 266] on div "White" at bounding box center [768, 261] width 22 height 22
